Goal: Information Seeking & Learning: Learn about a topic

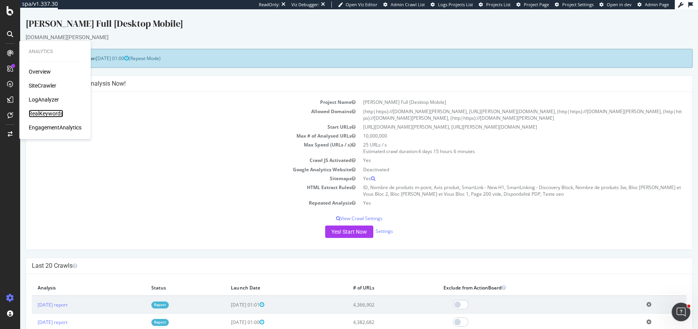
click at [51, 116] on div "RealKeywords" at bounding box center [46, 114] width 35 height 8
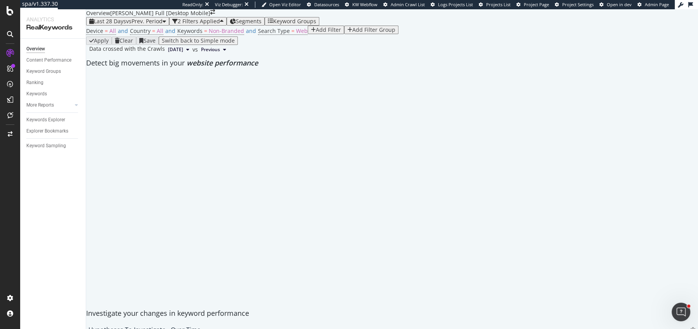
click at [116, 25] on span "Last 28 Days" at bounding box center [110, 20] width 32 height 7
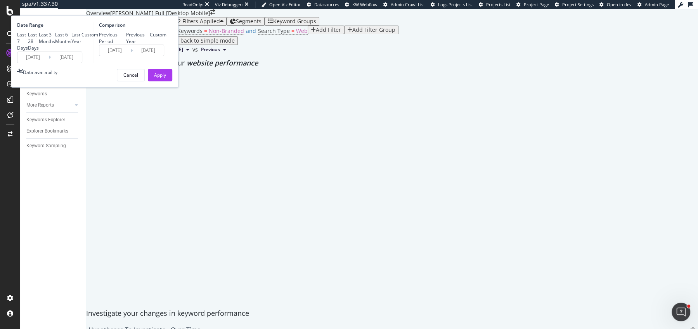
click at [55, 45] on div "Last 3 Months" at bounding box center [47, 37] width 16 height 13
type input "[DATE]"
click at [150, 45] on div "Previous Year" at bounding box center [138, 37] width 24 height 13
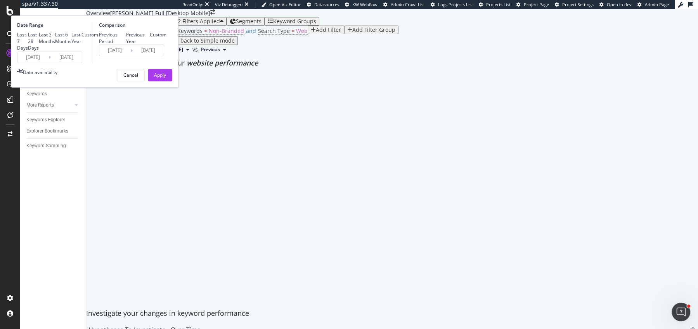
type input "[DATE]"
click at [39, 51] on div "Last 28 Days" at bounding box center [33, 41] width 11 height 20
type input "[DATE]"
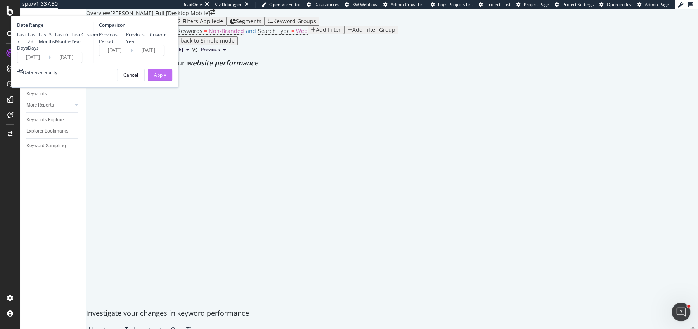
click at [166, 78] on div "Apply" at bounding box center [160, 75] width 12 height 7
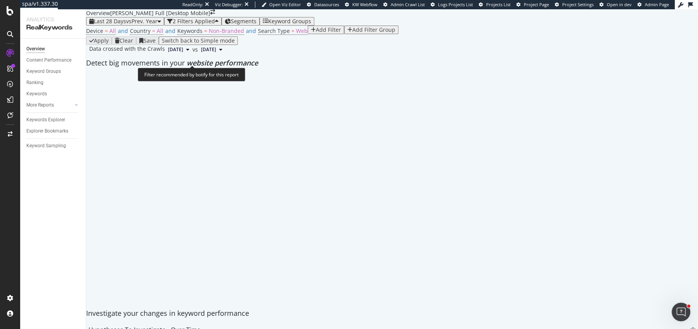
click at [214, 35] on span "Non-Branded" at bounding box center [226, 30] width 35 height 7
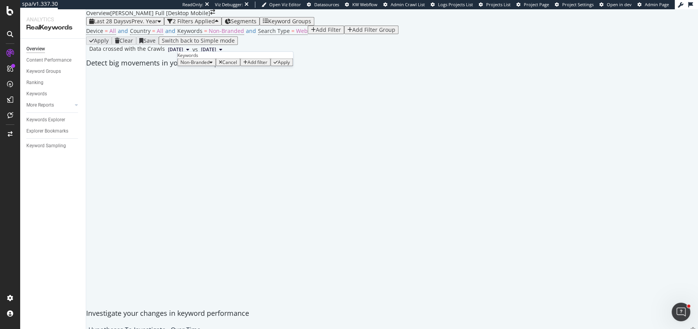
click at [199, 66] on span "Non-Branded" at bounding box center [194, 62] width 29 height 7
click at [197, 72] on div at bounding box center [391, 72] width 619 height 0
click at [196, 36] on div "Device = All and Country = All and Keywords = Non-Branded and Search Type = Web…" at bounding box center [391, 31] width 611 height 11
click at [196, 35] on span "Keywords" at bounding box center [189, 30] width 25 height 7
click at [196, 65] on div "Non-Branded" at bounding box center [196, 62] width 32 height 5
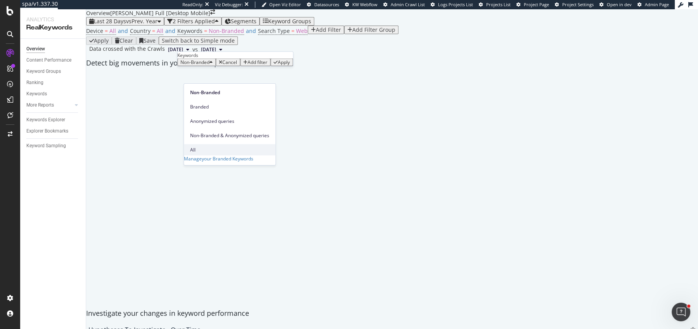
click at [207, 144] on div "All" at bounding box center [230, 149] width 92 height 11
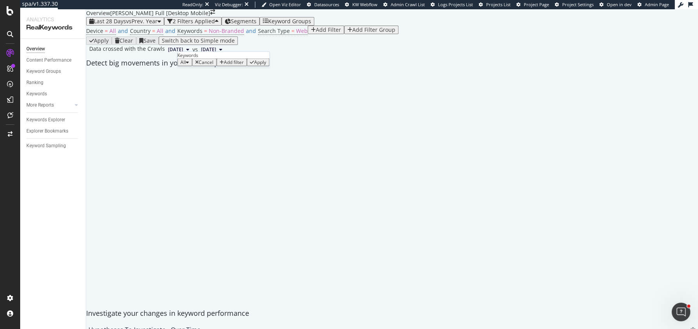
click at [254, 66] on button "Apply" at bounding box center [258, 63] width 22 height 8
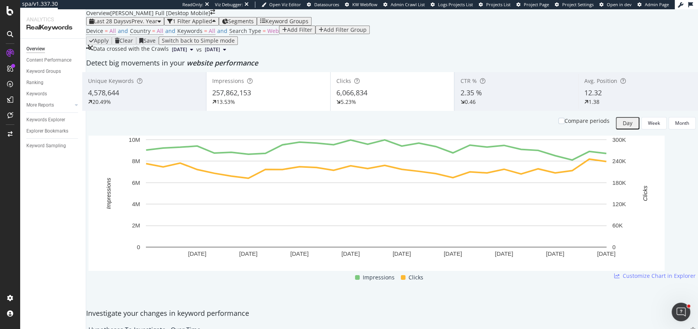
click at [605, 98] on div "12.32" at bounding box center [640, 93] width 112 height 10
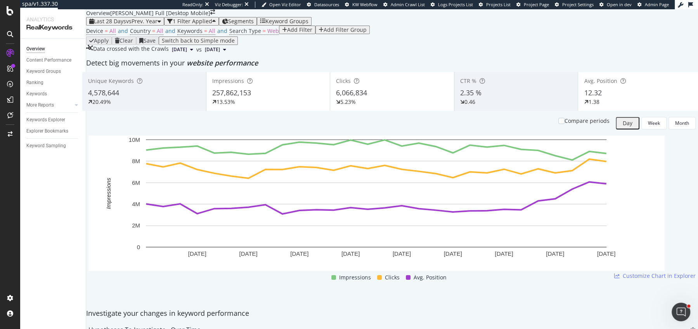
click at [375, 111] on div "Clicks 6,066,834 5.23%" at bounding box center [392, 91] width 124 height 39
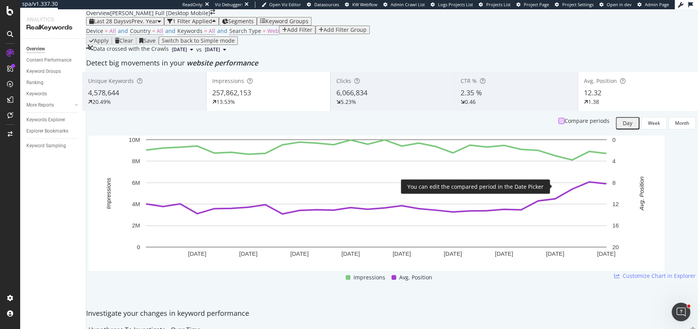
click at [558, 124] on div at bounding box center [561, 121] width 6 height 6
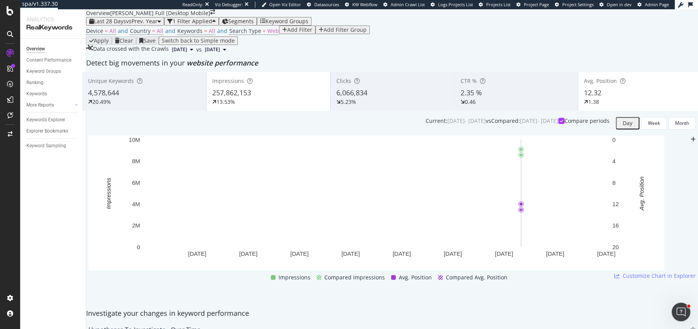
scroll to position [28, 0]
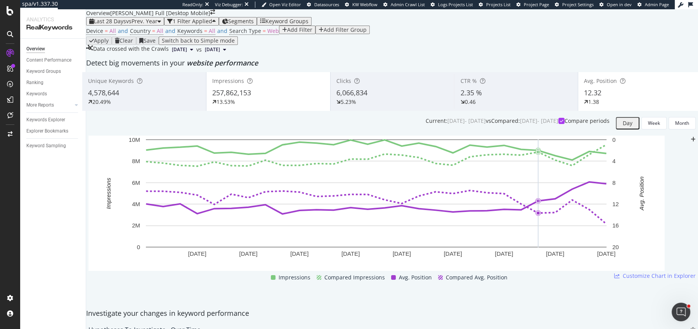
click at [690, 142] on icon "plus" at bounding box center [692, 139] width 5 height 5
click at [107, 258] on textarea at bounding box center [79, 251] width 56 height 13
paste textarea "Changement dans la SERP de Google pour supprimer les bots de scrappings de scra…"
type textarea "Changement dans la SERP de Google pour supprimer les bots de scrappings de scra…"
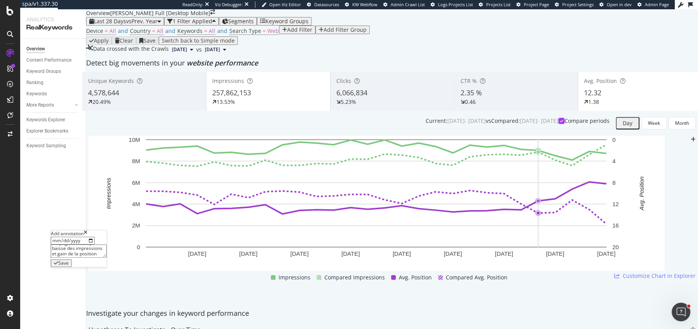
click at [58, 266] on icon "button" at bounding box center [56, 263] width 4 height 5
click at [433, 72] on div "Detect big movements in your website performance" at bounding box center [391, 63] width 619 height 18
click at [377, 109] on div "Clicks 6,066,834 5.23%" at bounding box center [392, 91] width 124 height 35
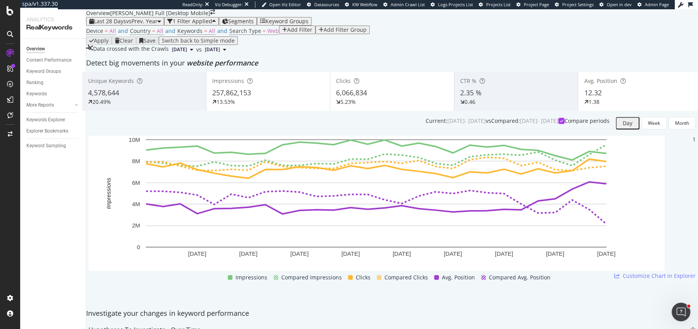
click at [622, 109] on div "Avg. Position 12.32 1.38" at bounding box center [640, 91] width 124 height 35
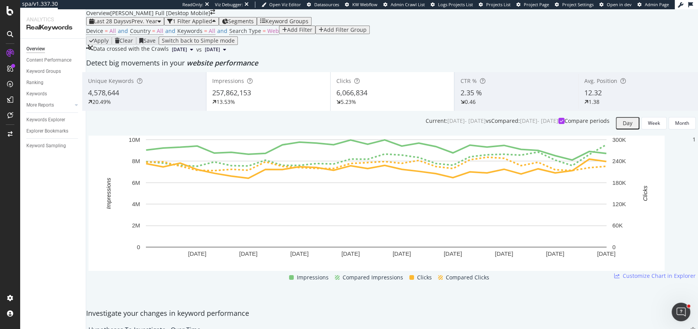
click at [633, 98] on div "12.32" at bounding box center [640, 93] width 112 height 10
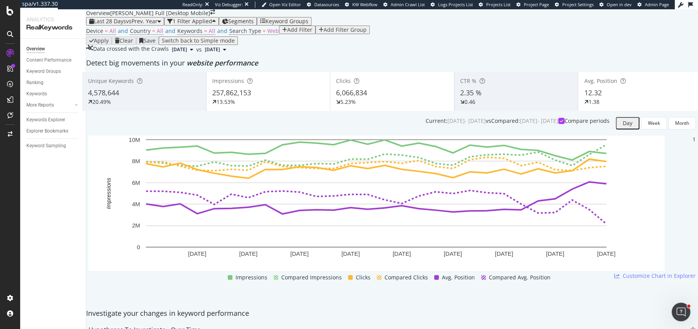
click at [409, 98] on div "6,066,834" at bounding box center [392, 93] width 112 height 10
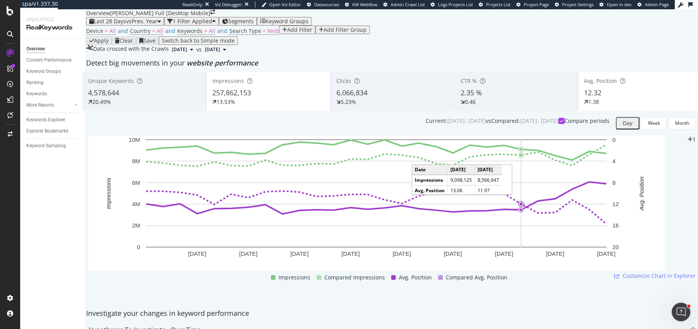
scroll to position [18, 0]
click at [174, 106] on div "20.49%" at bounding box center [144, 102] width 112 height 8
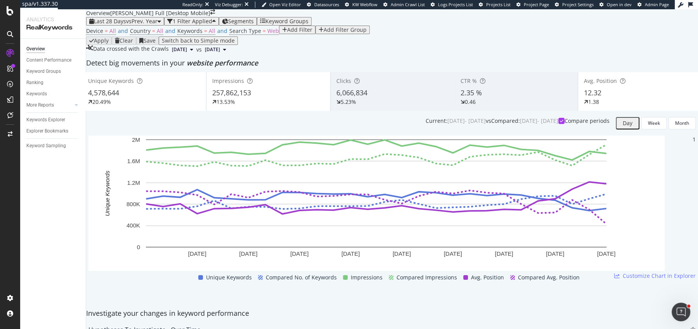
click at [174, 98] on div "4,578,644" at bounding box center [144, 93] width 112 height 10
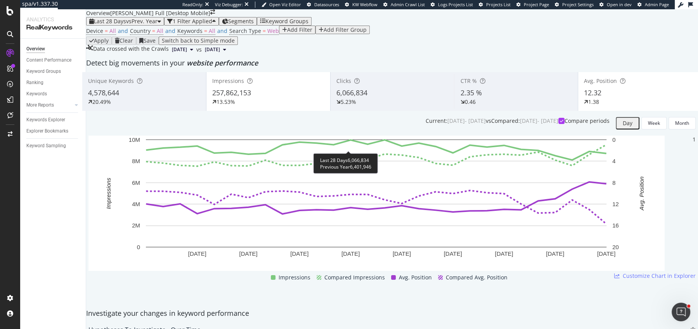
click at [340, 105] on icon at bounding box center [338, 101] width 4 height 5
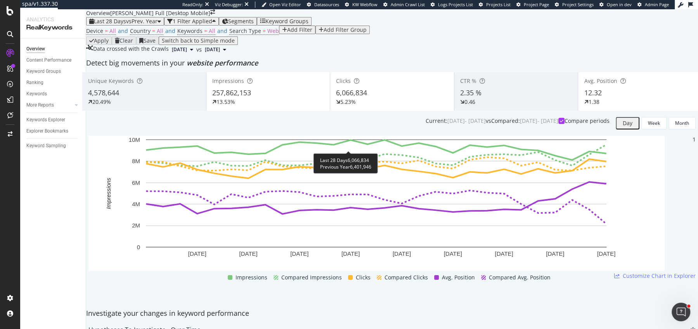
click at [340, 105] on icon at bounding box center [338, 101] width 4 height 5
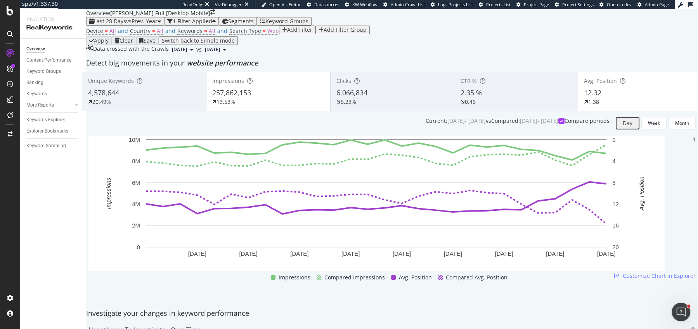
click at [466, 97] on span "2.35 %" at bounding box center [470, 92] width 21 height 9
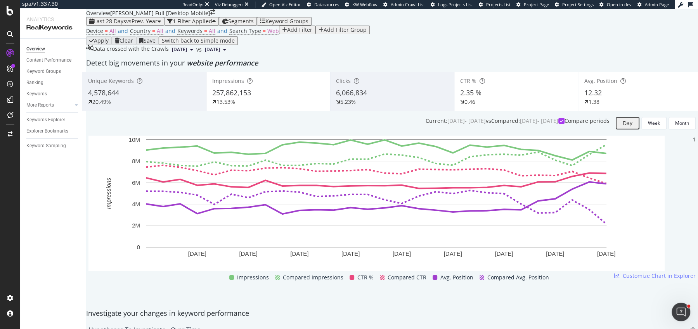
click at [483, 98] on div "2.35 %" at bounding box center [516, 93] width 112 height 10
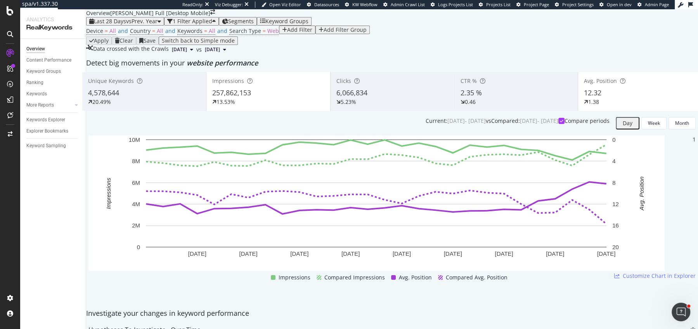
click at [388, 109] on div "Clicks 6,066,834 5.23%" at bounding box center [392, 91] width 124 height 35
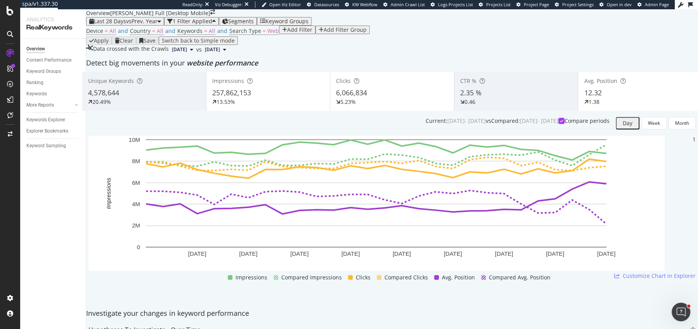
click at [388, 109] on div "Clicks 6,066,834 5.23%" at bounding box center [392, 91] width 124 height 35
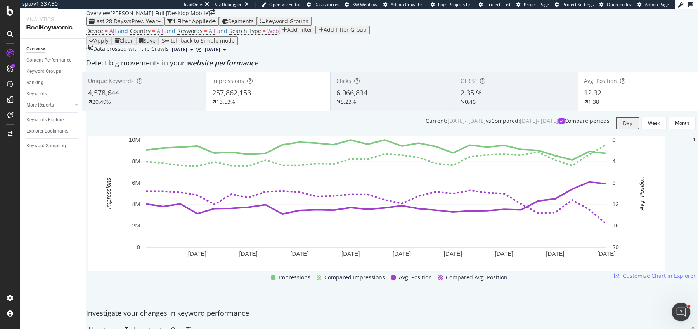
click at [388, 109] on div "Clicks 6,066,834 5.23%" at bounding box center [392, 91] width 124 height 35
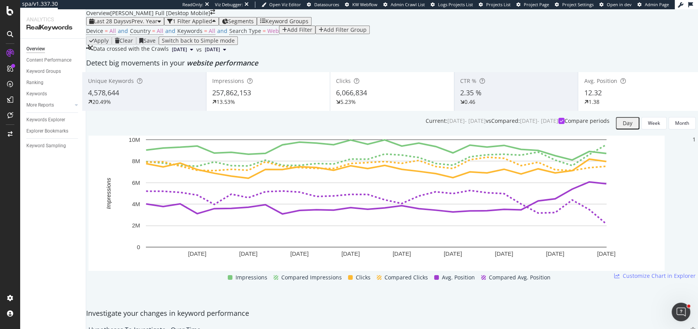
click at [381, 85] on div "Clicks" at bounding box center [392, 81] width 112 height 8
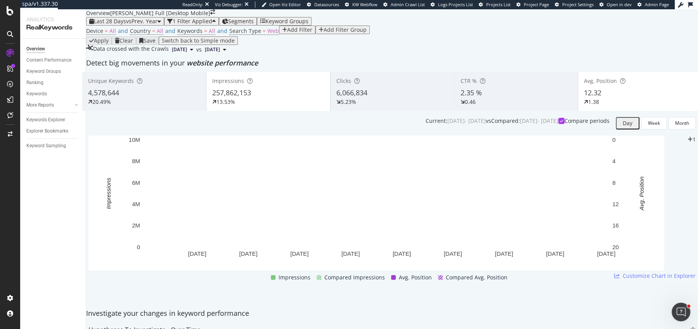
scroll to position [0, 0]
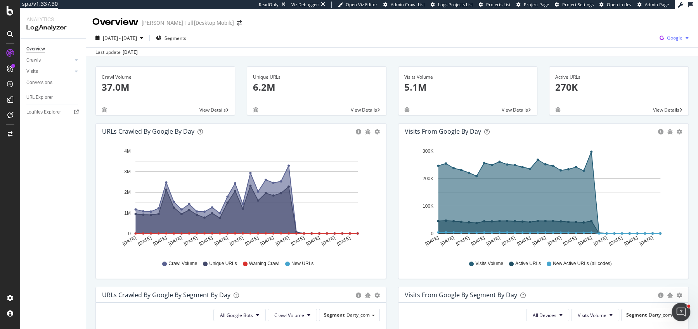
click at [668, 41] on div "Google" at bounding box center [673, 38] width 35 height 12
click at [626, 34] on span "Bing" at bounding box center [635, 31] width 29 height 7
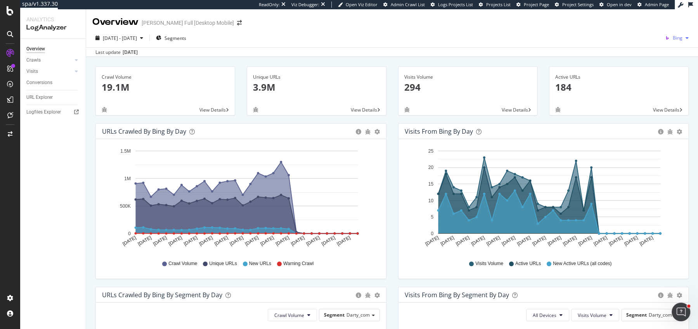
click at [682, 37] on div "button" at bounding box center [686, 38] width 9 height 5
click at [642, 18] on span "Google" at bounding box center [641, 16] width 29 height 7
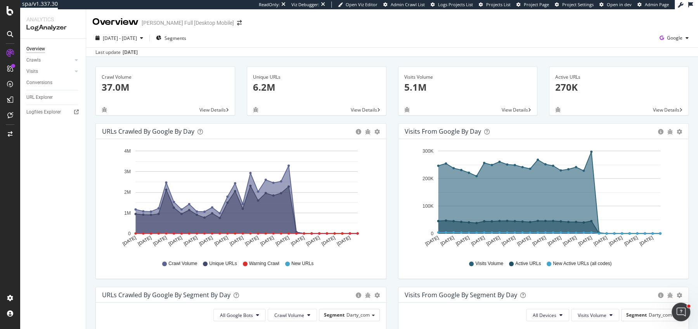
click at [390, 95] on div "Unique URLs 6.2M View Details" at bounding box center [316, 94] width 151 height 57
click at [394, 116] on div "Visits Volume 5.1M View Details" at bounding box center [467, 94] width 151 height 57
click at [390, 114] on div "Unique URLs 6.2M View Details" at bounding box center [316, 94] width 151 height 57
click at [45, 145] on div "PageWorkers" at bounding box center [45, 145] width 32 height 8
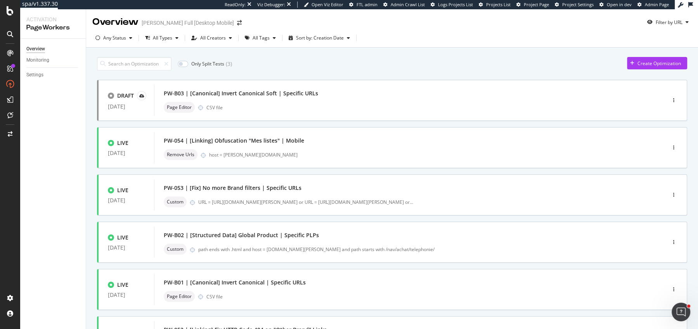
click at [250, 71] on div "Only Split Tests ( 3 ) Create Optimization DRAFT 25 Jul. 2025 PW-B03 | [Canonic…" at bounding box center [392, 311] width 590 height 516
click at [305, 48] on div "Only Split Tests ( 3 ) Create Optimization DRAFT 25 Jul. 2025 PW-B03 | [Canonic…" at bounding box center [391, 322] width 611 height 549
click at [309, 40] on div "Sort by: Creation Date" at bounding box center [320, 38] width 48 height 5
click at [306, 64] on div "Modification Date" at bounding box center [311, 64] width 38 height 7
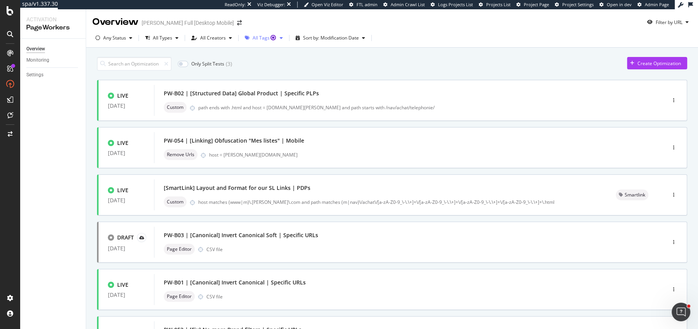
click at [257, 44] on button "All Tags" at bounding box center [264, 38] width 44 height 12
click at [260, 40] on div "All Tags" at bounding box center [264, 38] width 24 height 5
click at [292, 66] on div "Only Split Tests ( 3 ) Create Optimization" at bounding box center [392, 64] width 590 height 14
click at [185, 62] on input "checkbox" at bounding box center [183, 64] width 10 height 6
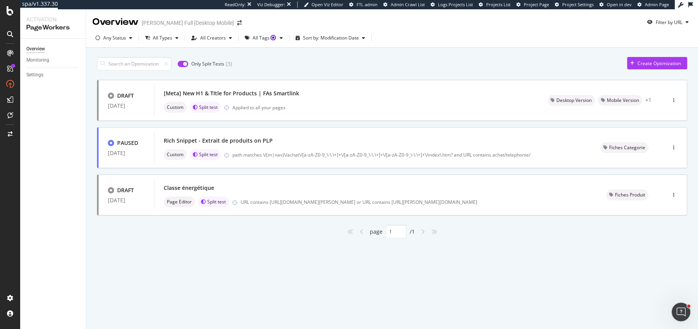
click at [185, 62] on input "checkbox" at bounding box center [183, 64] width 10 height 6
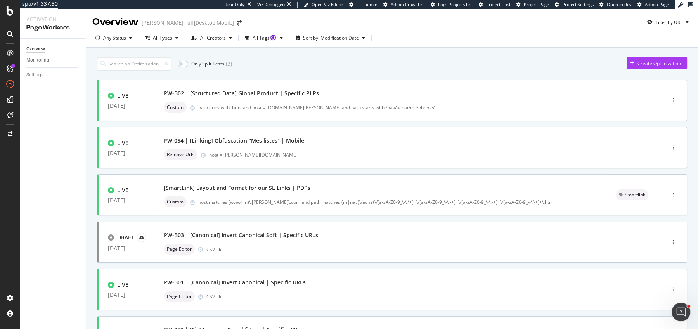
click at [185, 62] on input "checkbox" at bounding box center [183, 64] width 10 height 6
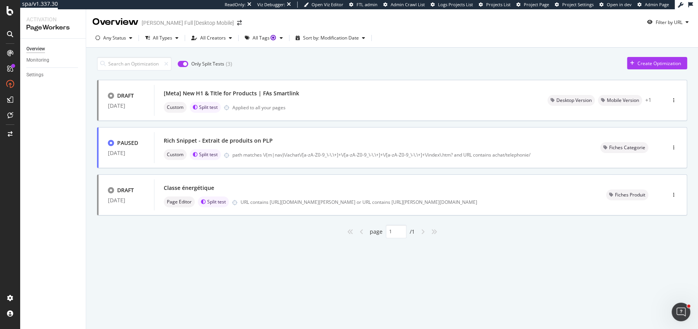
click at [185, 62] on input "checkbox" at bounding box center [183, 64] width 10 height 6
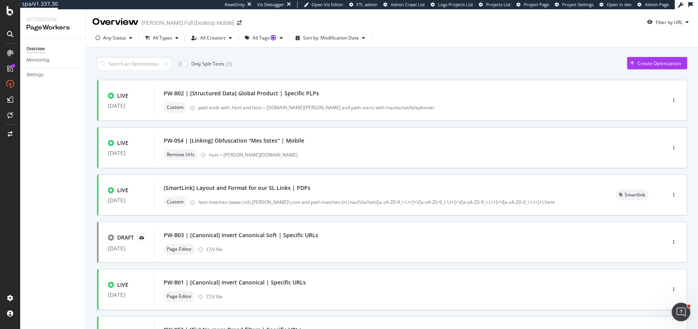
scroll to position [267, 0]
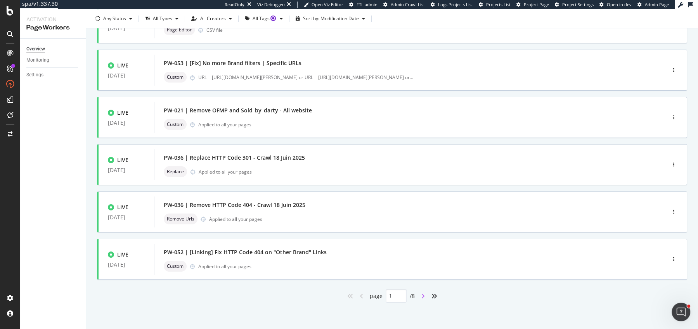
click at [422, 296] on icon "angle-right" at bounding box center [423, 296] width 4 height 6
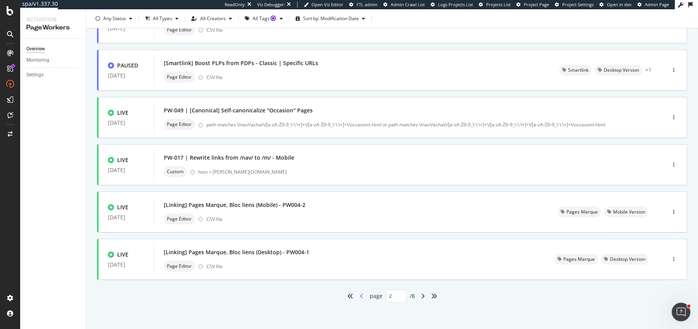
click at [362, 297] on icon "angle-left" at bounding box center [361, 296] width 4 height 6
type input "1"
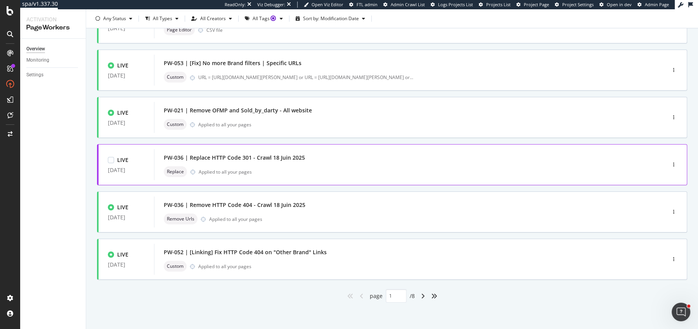
scroll to position [0, 0]
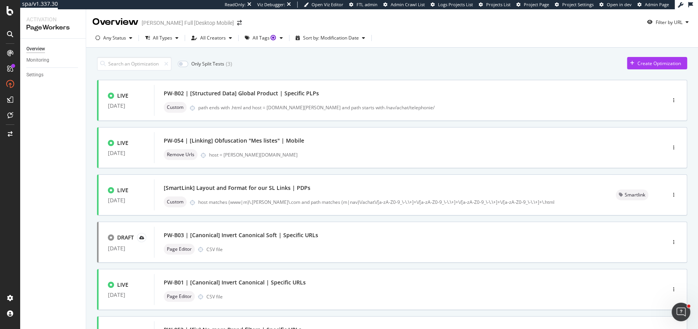
click at [91, 69] on div "Only Split Tests ( 3 ) Create Optimization LIVE 02 Sep. 2025 PW-B02 | [Structur…" at bounding box center [391, 322] width 611 height 549
